Goal: Information Seeking & Learning: Learn about a topic

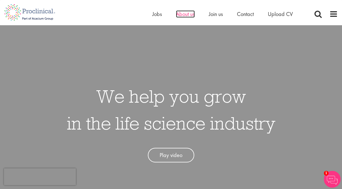
click at [189, 15] on span "About us" at bounding box center [185, 13] width 19 height 7
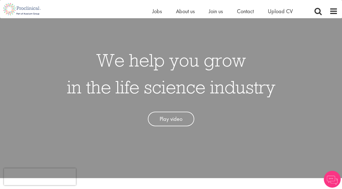
scroll to position [56, 0]
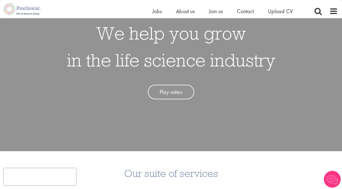
click at [155, 95] on link "Play video" at bounding box center [171, 92] width 46 height 15
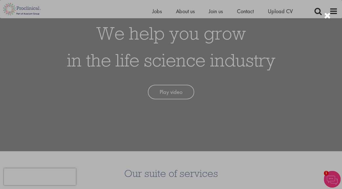
click at [220, 11] on div at bounding box center [171, 94] width 342 height 189
click at [210, 26] on div at bounding box center [171, 94] width 342 height 189
click at [296, 52] on div at bounding box center [171, 94] width 342 height 189
click at [217, 9] on div at bounding box center [171, 94] width 342 height 189
click at [303, 76] on div at bounding box center [171, 94] width 342 height 189
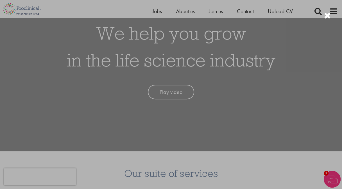
click at [78, 187] on div at bounding box center [171, 94] width 342 height 189
click at [306, 65] on div at bounding box center [171, 94] width 342 height 189
click at [325, 16] on div at bounding box center [327, 15] width 7 height 9
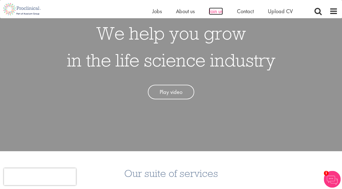
click at [216, 10] on span "Join us" at bounding box center [216, 11] width 14 height 7
